Goal: Information Seeking & Learning: Learn about a topic

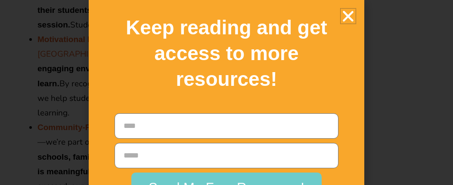
scroll to position [1297, 0]
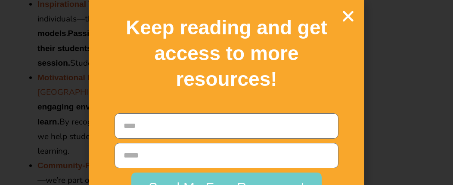
click at [348, 13] on icon "Close" at bounding box center [347, 16] width 15 height 15
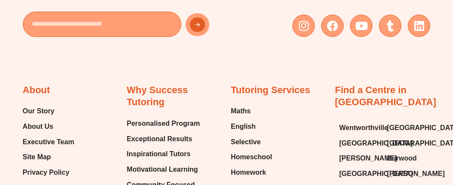
scroll to position [3199, 0]
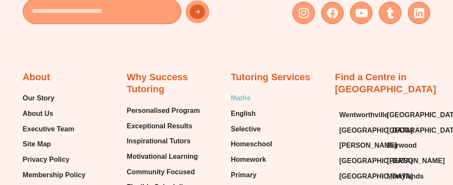
click at [234, 92] on span "Maths" at bounding box center [241, 98] width 20 height 13
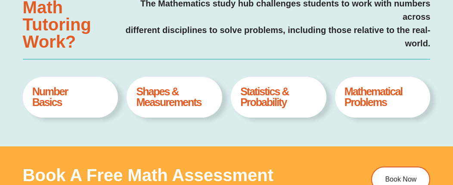
click at [48, 103] on h4 "Number Basics" at bounding box center [70, 97] width 76 height 22
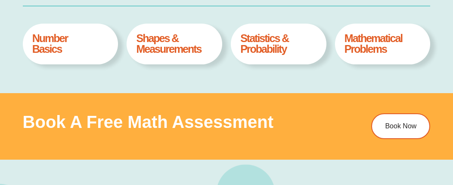
scroll to position [354, 0]
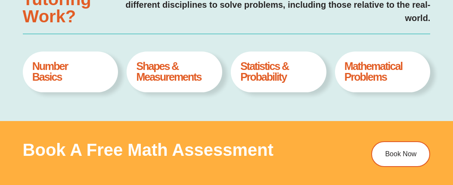
click at [361, 68] on h4 "Mathematical Problems" at bounding box center [382, 72] width 76 height 22
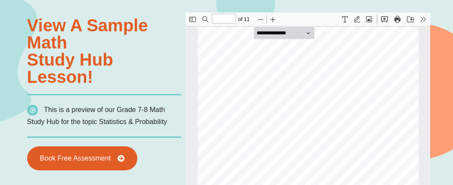
scroll to position [0, 0]
drag, startPoint x: 428, startPoint y: 78, endPoint x: 620, endPoint y: 63, distance: 192.4
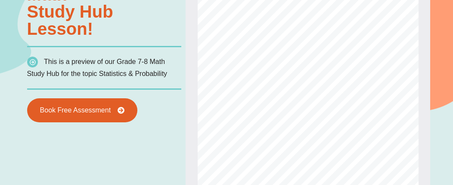
drag, startPoint x: 427, startPoint y: 15, endPoint x: 638, endPoint y: -24, distance: 214.0
type input "*"
